Goal: Task Accomplishment & Management: Manage account settings

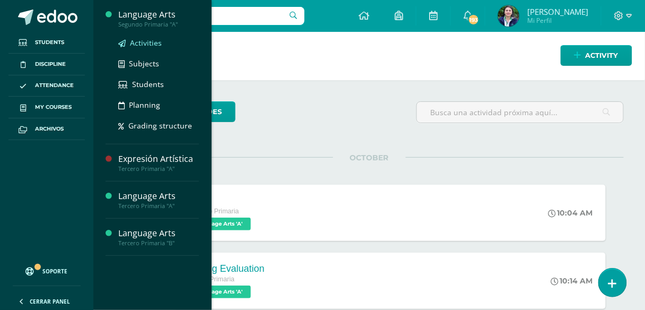
click at [150, 43] on span "Activities" at bounding box center [146, 43] width 32 height 10
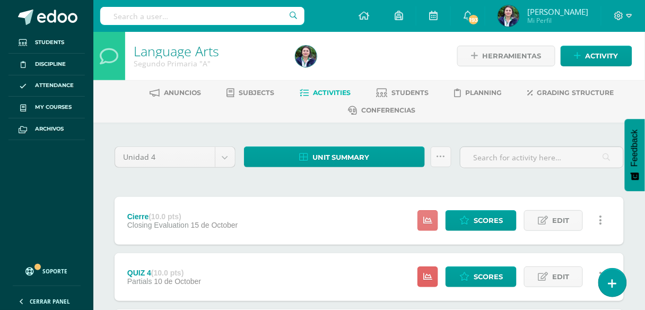
click at [424, 222] on icon at bounding box center [427, 220] width 9 height 9
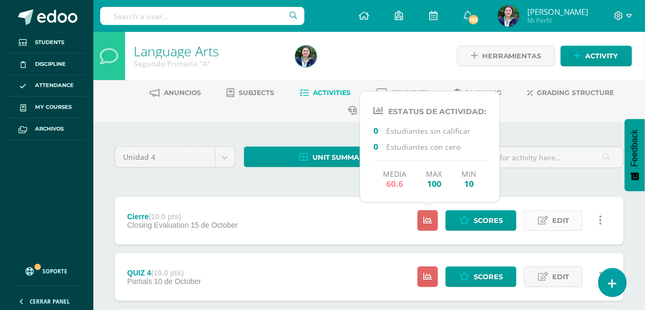
click at [562, 224] on span "Edit" at bounding box center [560, 221] width 17 height 20
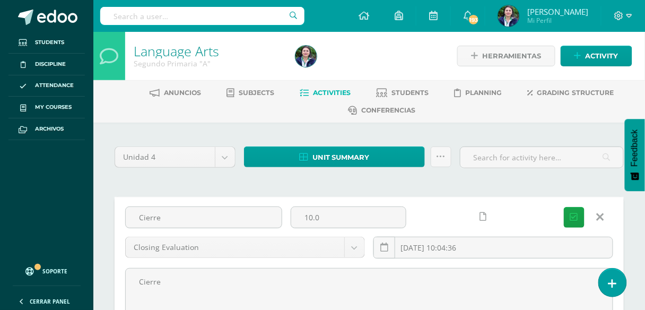
drag, startPoint x: 164, startPoint y: 220, endPoint x: 121, endPoint y: 224, distance: 43.2
click at [121, 224] on div "Cierre" at bounding box center [203, 221] width 165 height 30
paste input "losing Evaluation"
type input "Closing Evaluation"
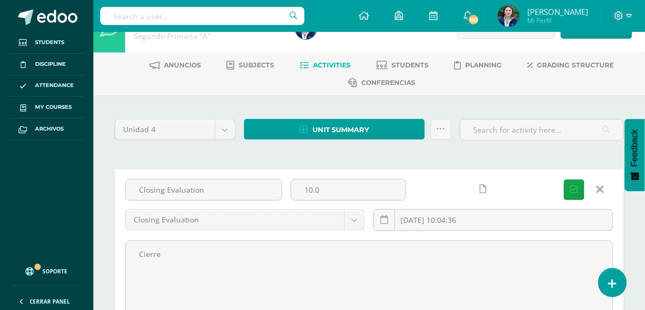
scroll to position [42, 0]
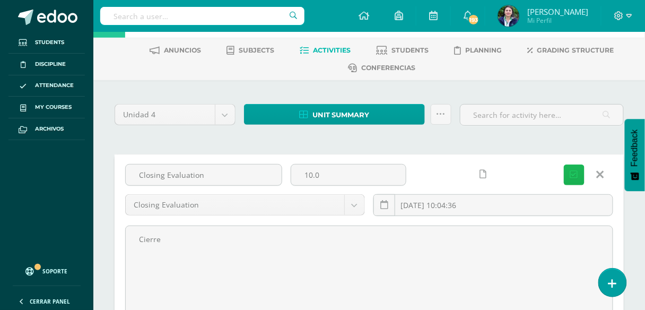
click at [575, 172] on icon "submit" at bounding box center [574, 174] width 8 height 9
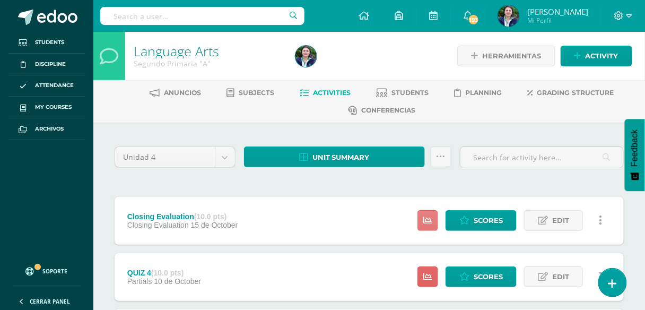
click at [432, 217] on icon at bounding box center [427, 220] width 9 height 9
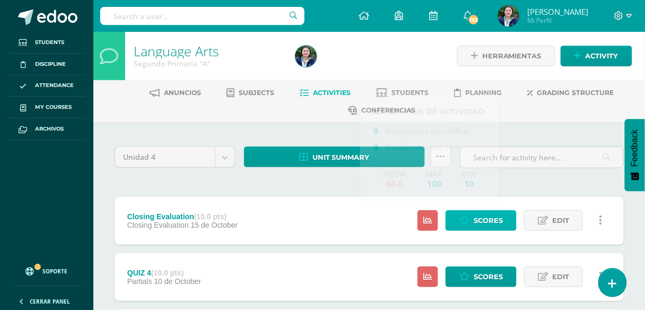
click at [481, 220] on span "Scores" at bounding box center [488, 221] width 29 height 20
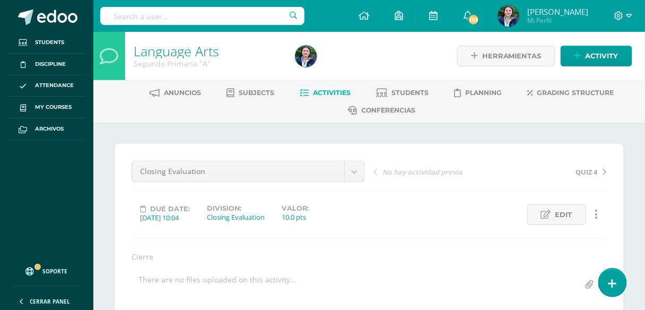
click at [334, 94] on span "Activities" at bounding box center [332, 93] width 38 height 8
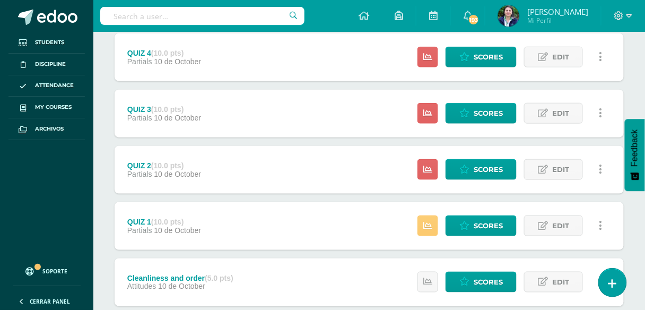
scroll to position [255, 0]
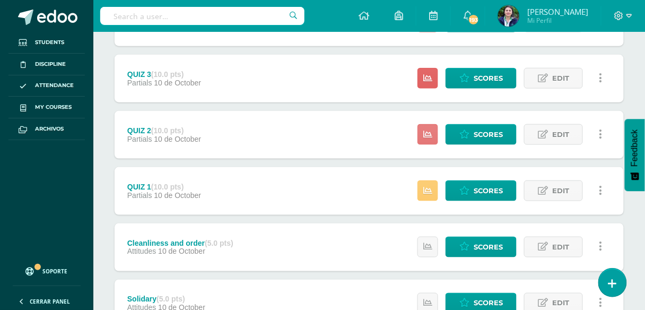
click at [432, 130] on icon at bounding box center [427, 134] width 9 height 9
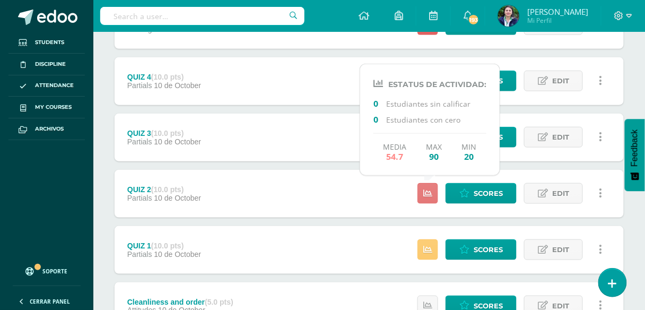
scroll to position [170, 0]
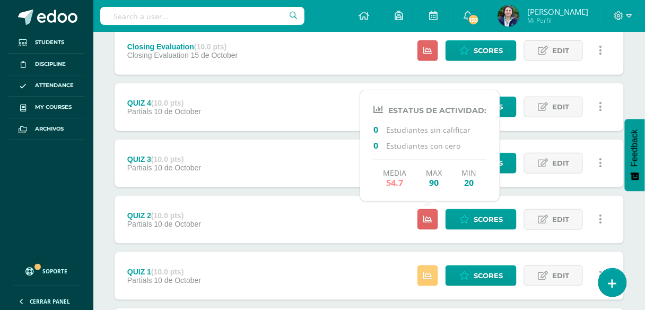
click at [292, 171] on div "QUIZ 3 (10.0 pts) Partials 10 de October Estatus de Actividad: 0 Estudiantes si…" at bounding box center [369, 164] width 509 height 48
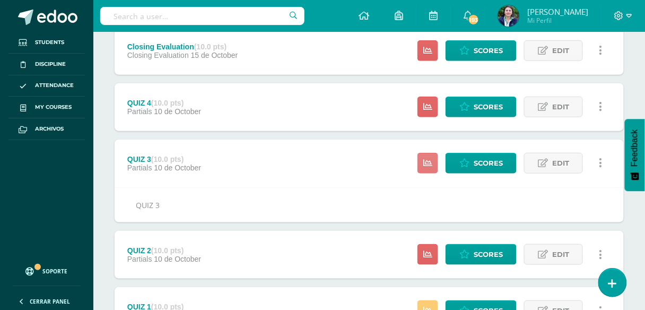
click at [430, 164] on icon at bounding box center [427, 163] width 9 height 9
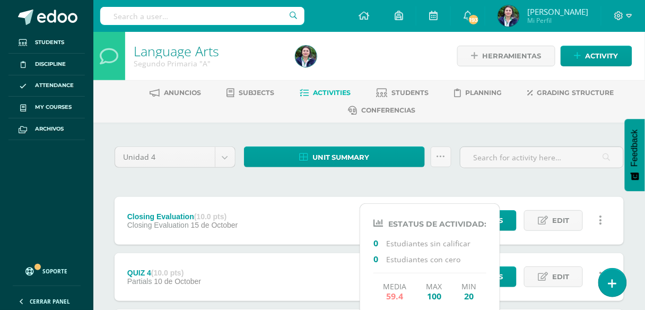
scroll to position [0, 0]
click at [272, 223] on div "Closing Evaluation (10.0 pts) Closing Evaluation 15 de October Estatus de Activ…" at bounding box center [369, 221] width 509 height 48
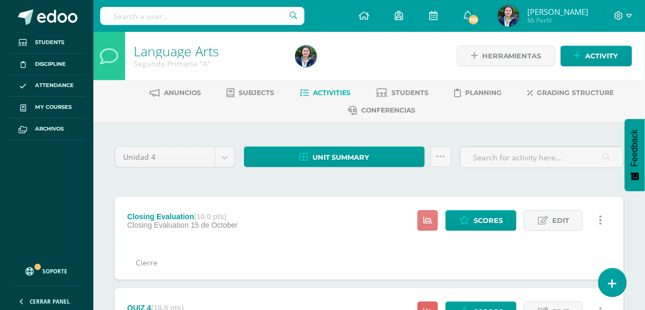
click at [421, 223] on link at bounding box center [427, 220] width 21 height 21
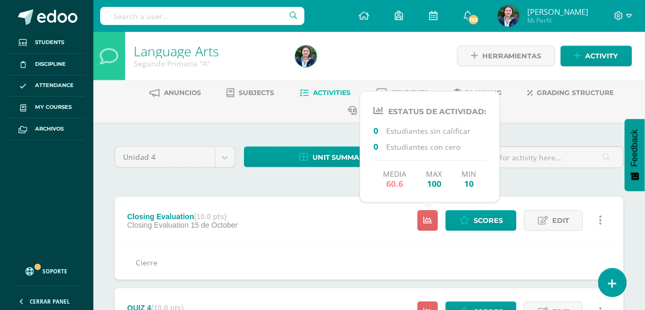
click at [303, 233] on div "Closing Evaluation (10.0 pts) Closing Evaluation 15 de October Scores Edit Acti…" at bounding box center [369, 221] width 509 height 48
